Goal: Task Accomplishment & Management: Complete application form

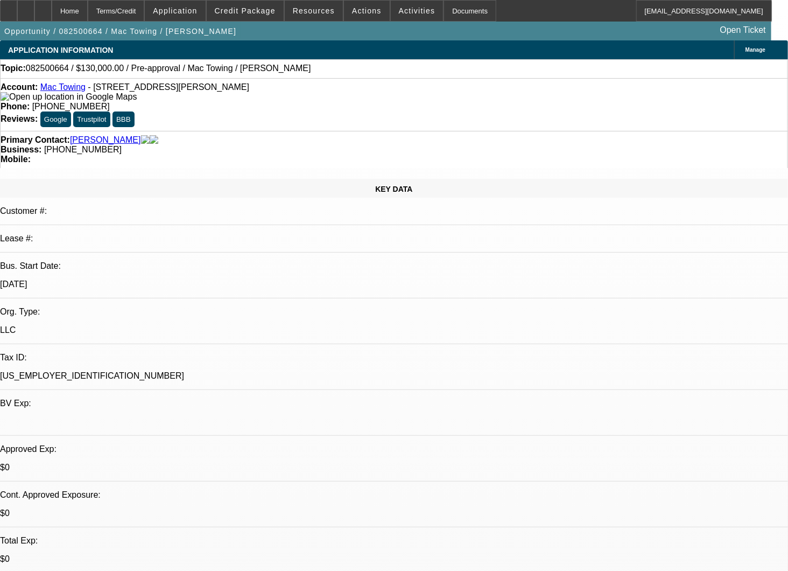
select select "0"
select select "2"
select select "0.1"
select select "1"
select select "2"
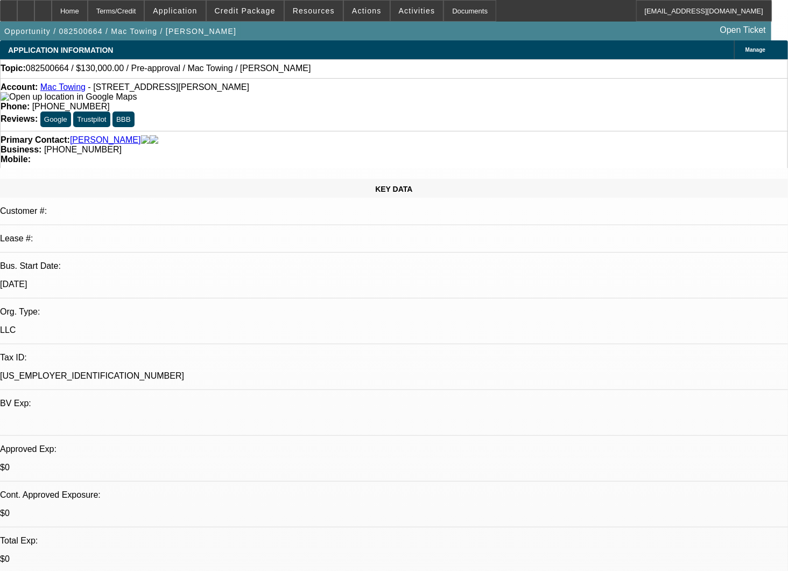
select select "4"
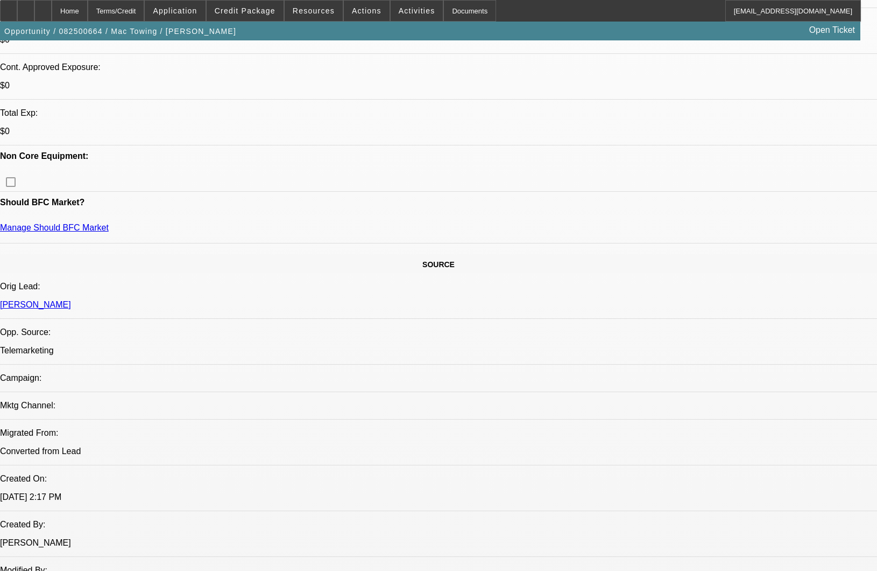
scroll to position [239, 0]
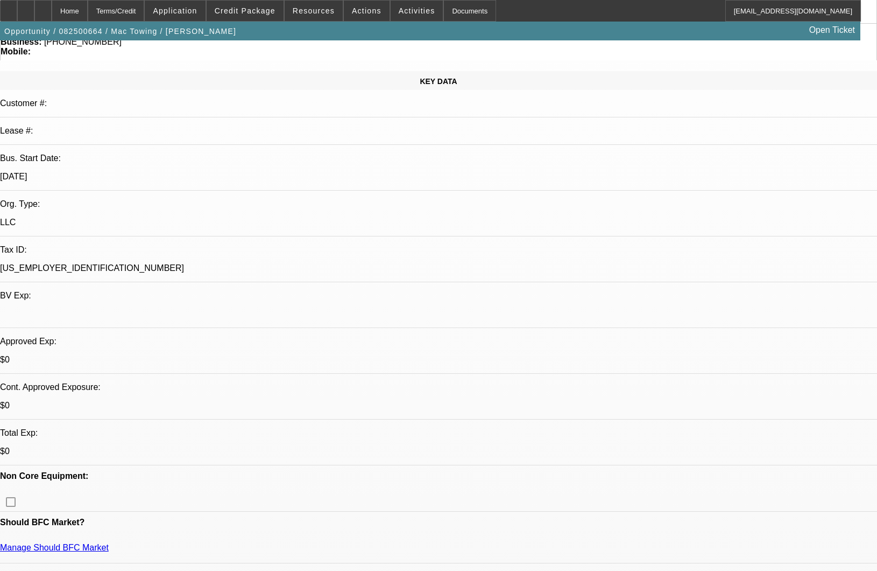
scroll to position [0, 0]
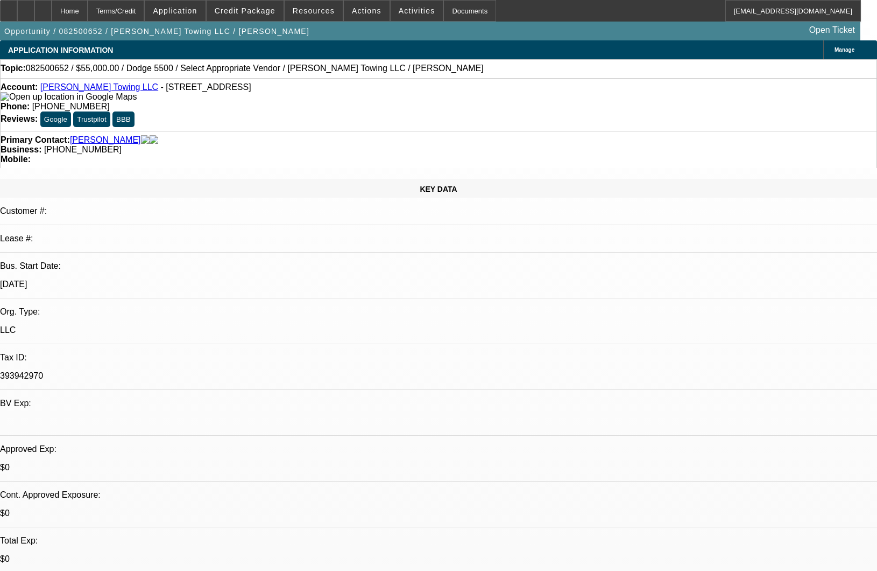
select select "0"
select select "2"
select select "0.1"
select select "4"
